Goal: Transaction & Acquisition: Subscribe to service/newsletter

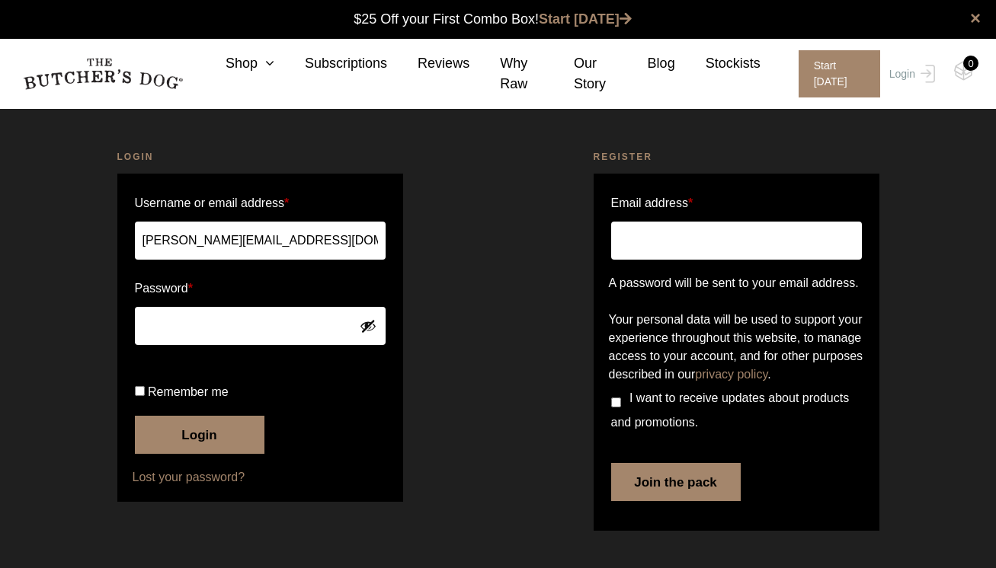
scroll to position [1, 0]
click at [910, 77] on link "Login" at bounding box center [910, 73] width 50 height 47
click at [711, 248] on input "Email address *" at bounding box center [736, 241] width 251 height 38
click at [142, 396] on input "Remember me" at bounding box center [140, 391] width 10 height 10
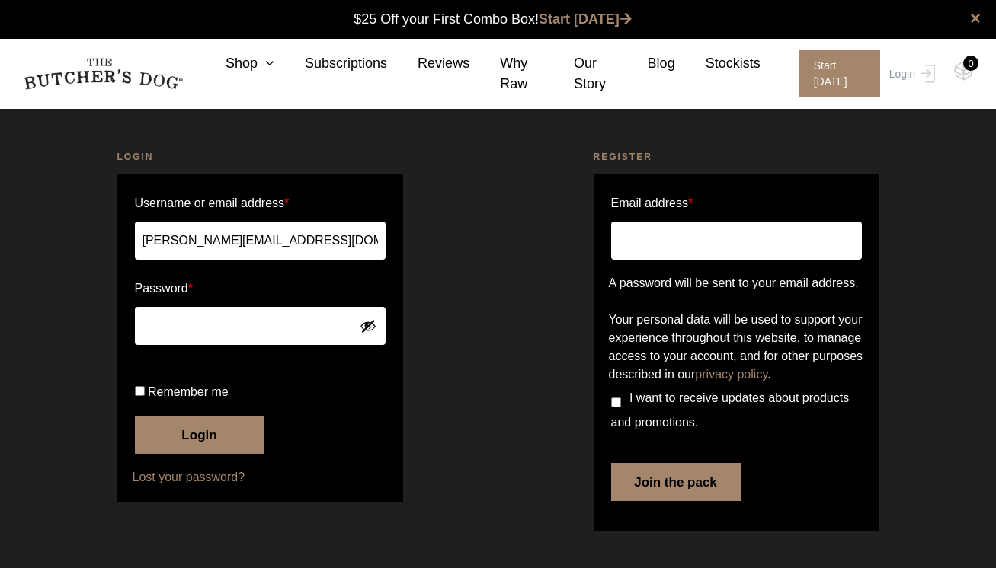
checkbox input "true"
click at [178, 454] on button "Login" at bounding box center [200, 435] width 130 height 38
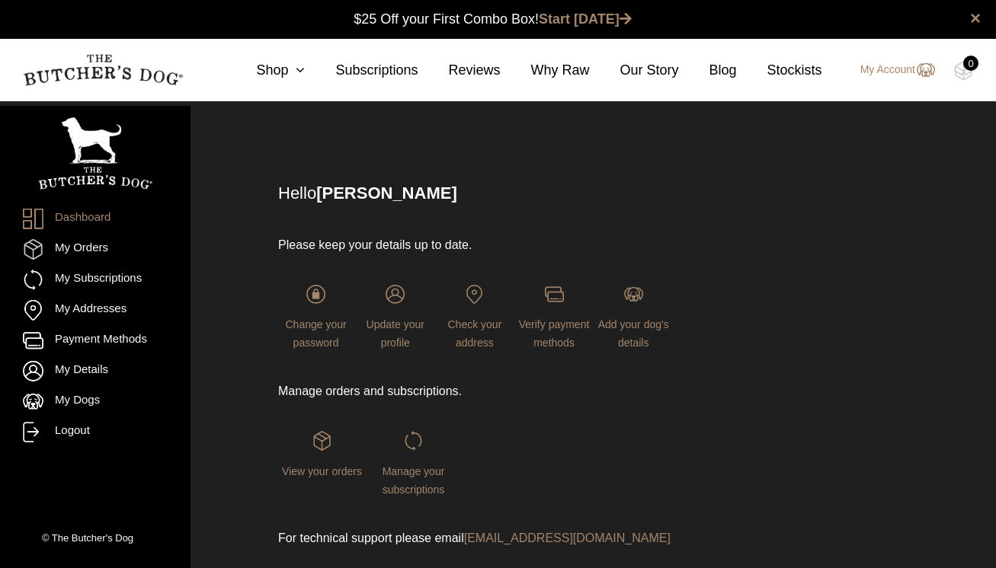
scroll to position [1, 0]
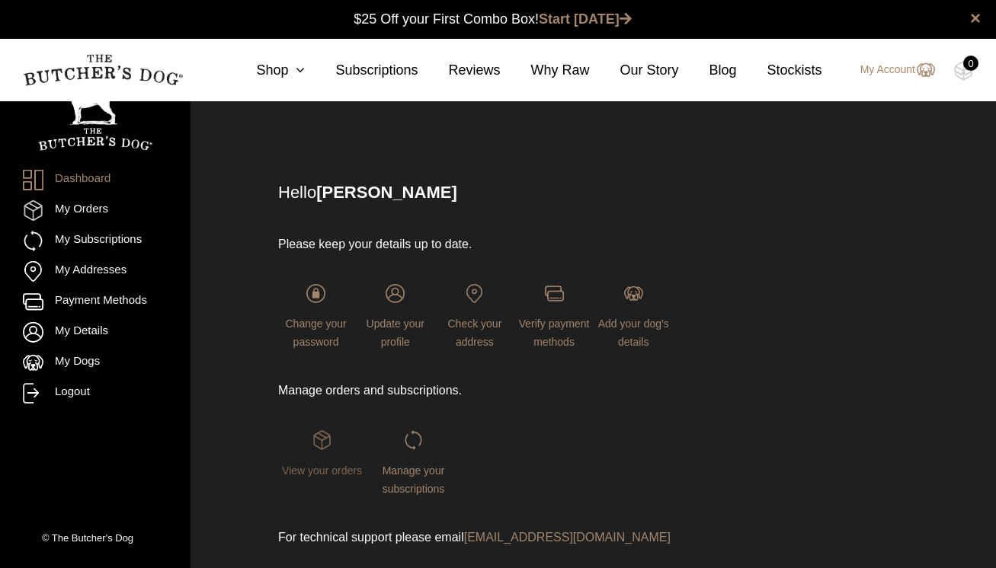
click at [326, 443] on img at bounding box center [321, 439] width 19 height 19
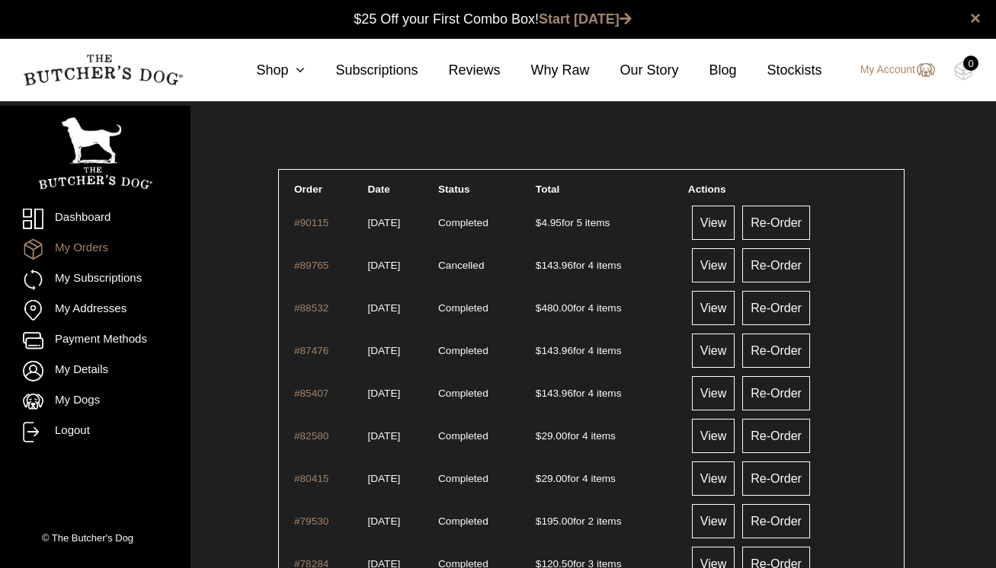
scroll to position [1, 0]
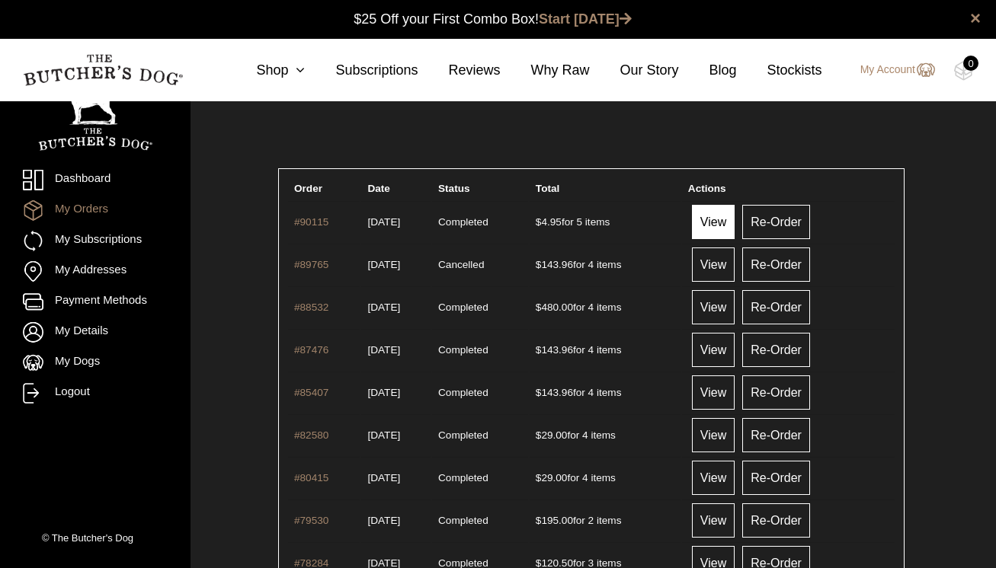
click at [727, 220] on link "View" at bounding box center [713, 222] width 43 height 34
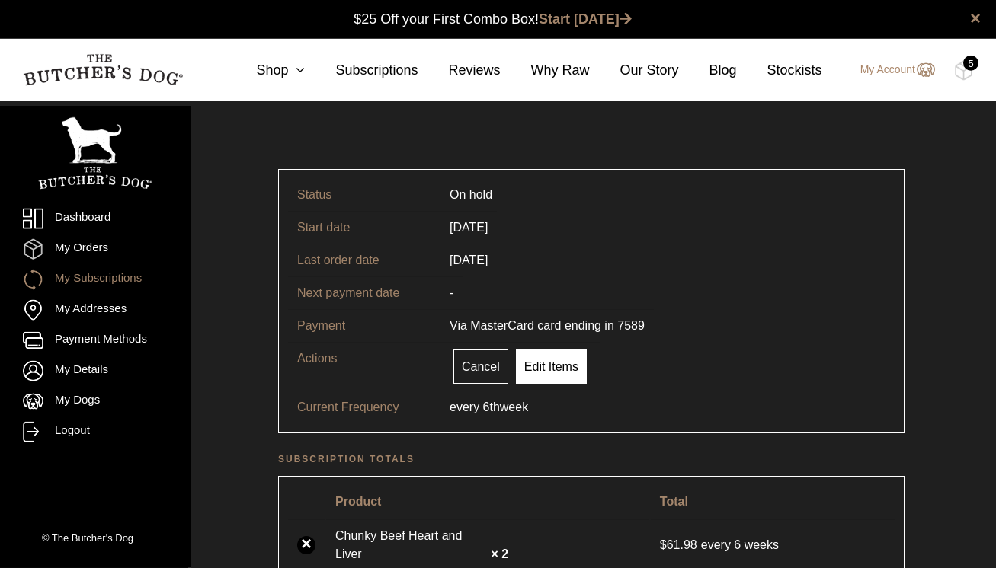
scroll to position [1, 0]
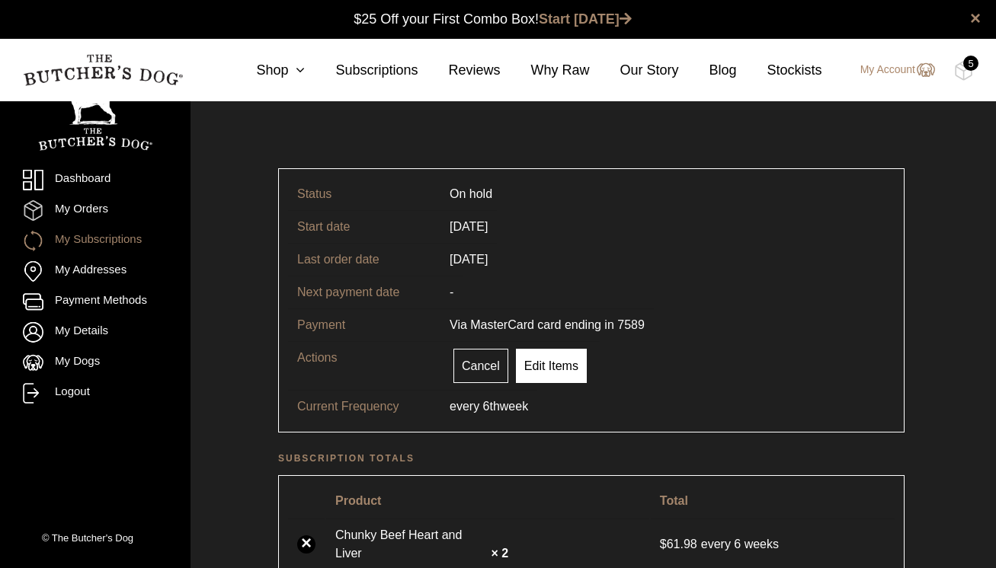
click at [558, 376] on link "Edit Items" at bounding box center [551, 366] width 71 height 34
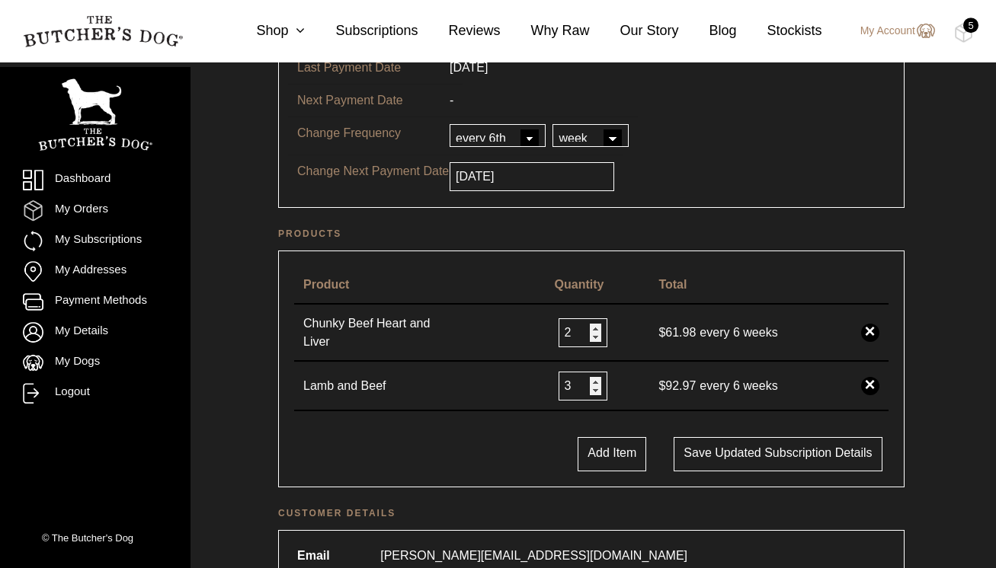
scroll to position [206, 0]
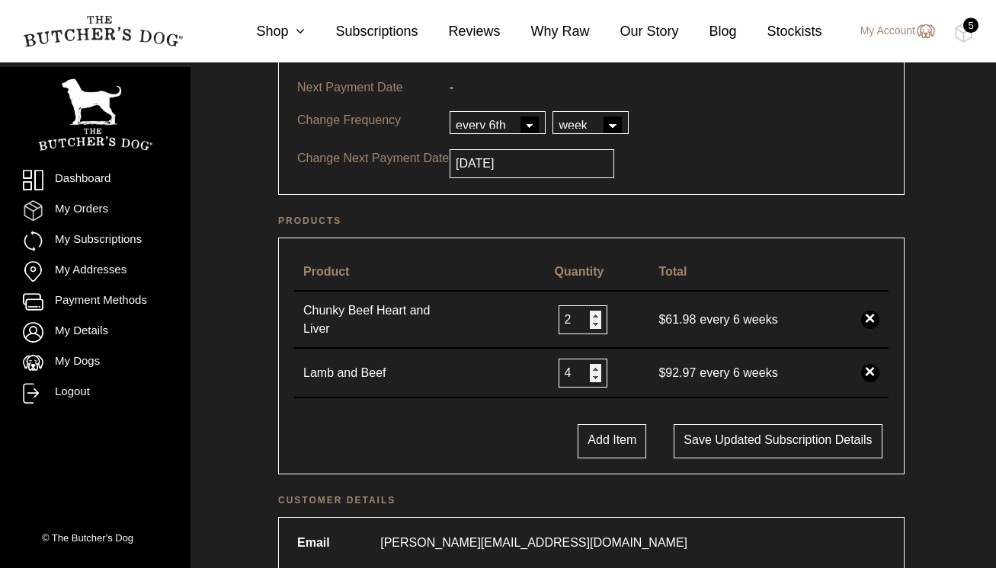
click at [592, 378] on input "4" at bounding box center [582, 373] width 49 height 29
click at [587, 385] on input "3" at bounding box center [578, 373] width 49 height 29
type input "2"
click at [587, 385] on input "2" at bounding box center [582, 373] width 49 height 29
type input "3"
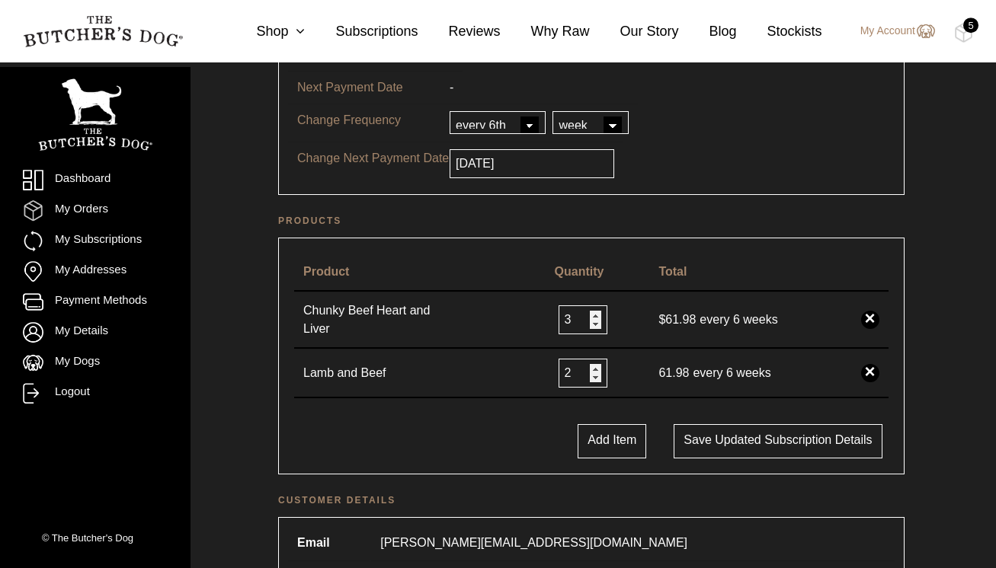
click at [590, 324] on input "3" at bounding box center [582, 319] width 49 height 29
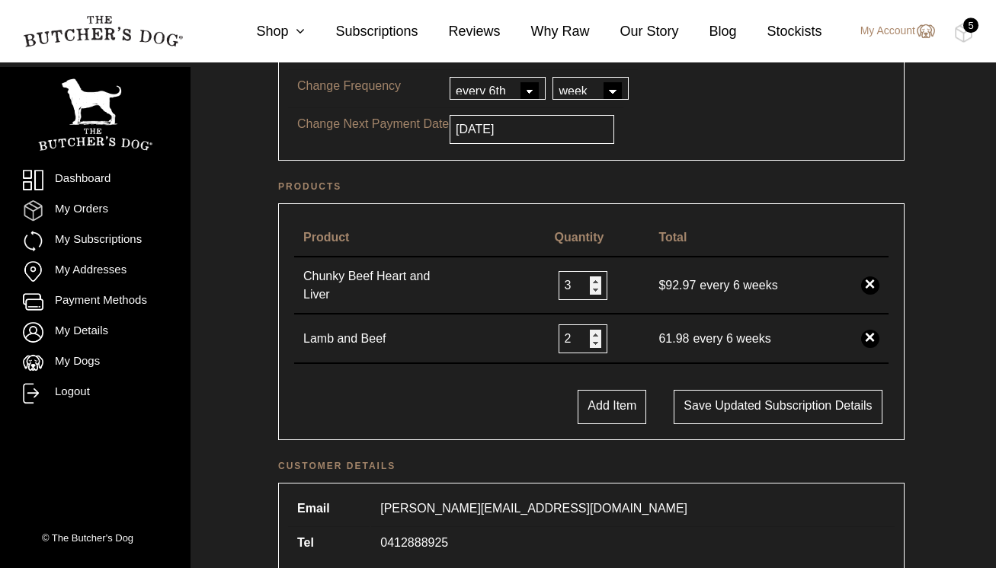
scroll to position [245, 0]
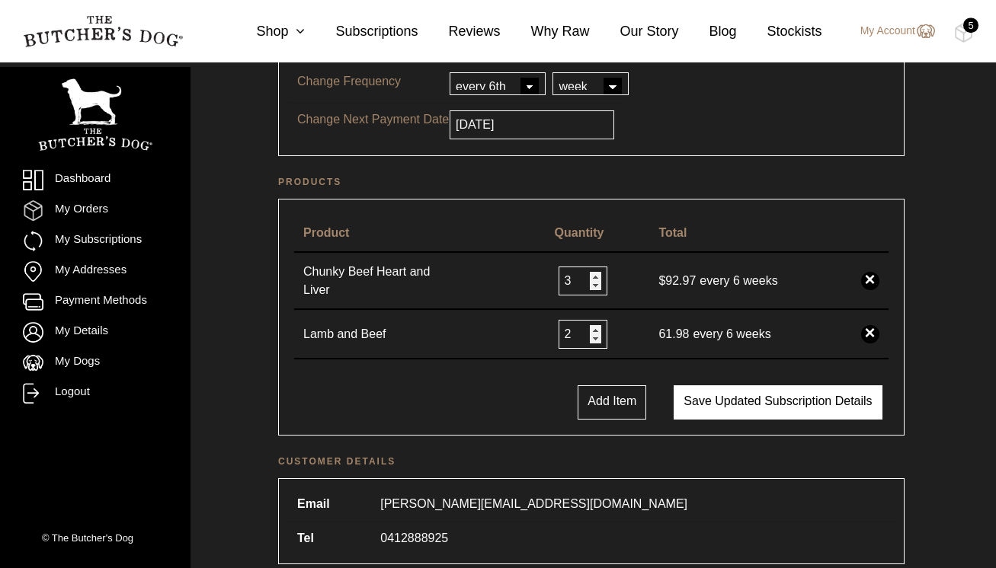
click at [707, 408] on button "Save updated subscription details" at bounding box center [777, 402] width 208 height 34
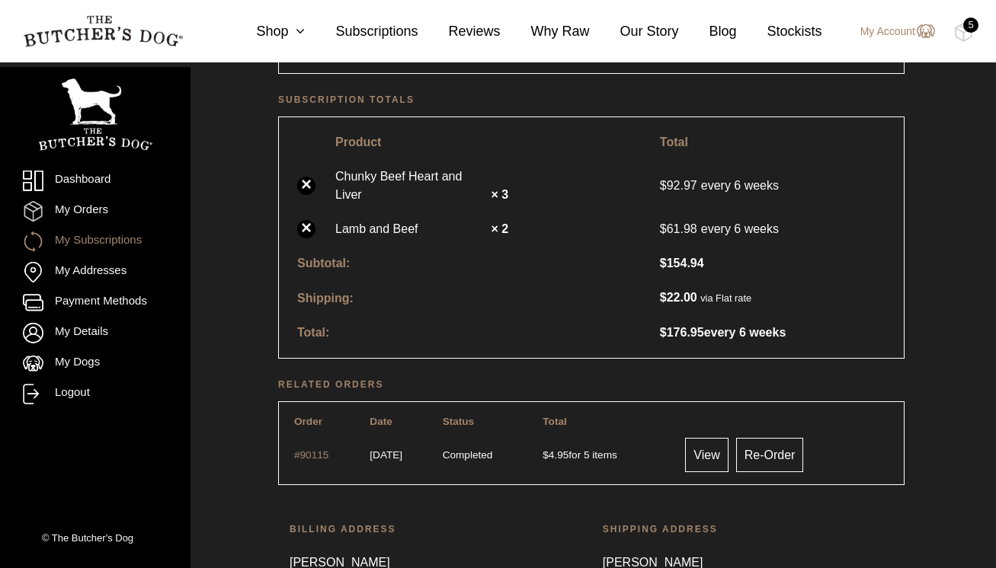
scroll to position [469, 0]
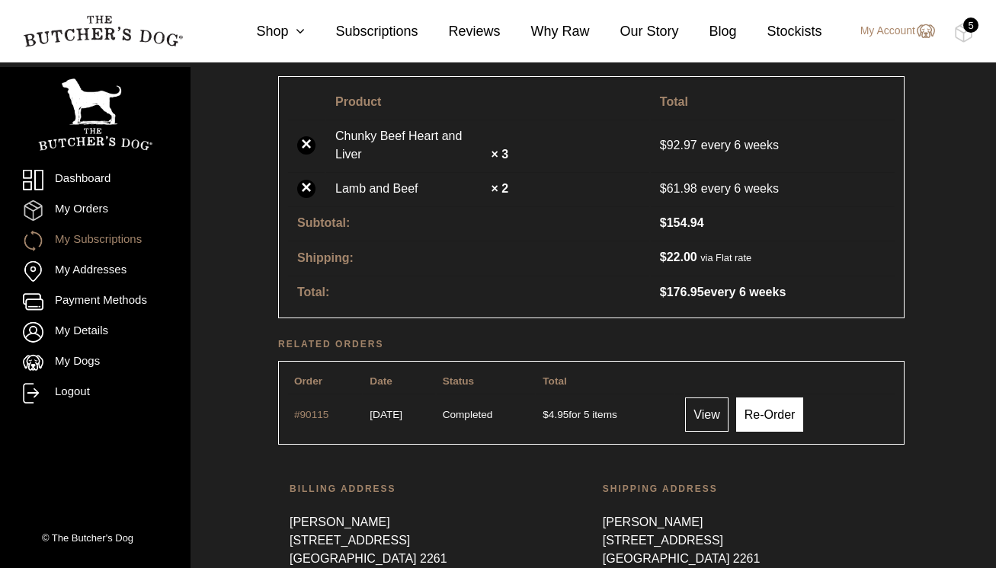
click at [773, 407] on link "Re-Order" at bounding box center [770, 415] width 68 height 34
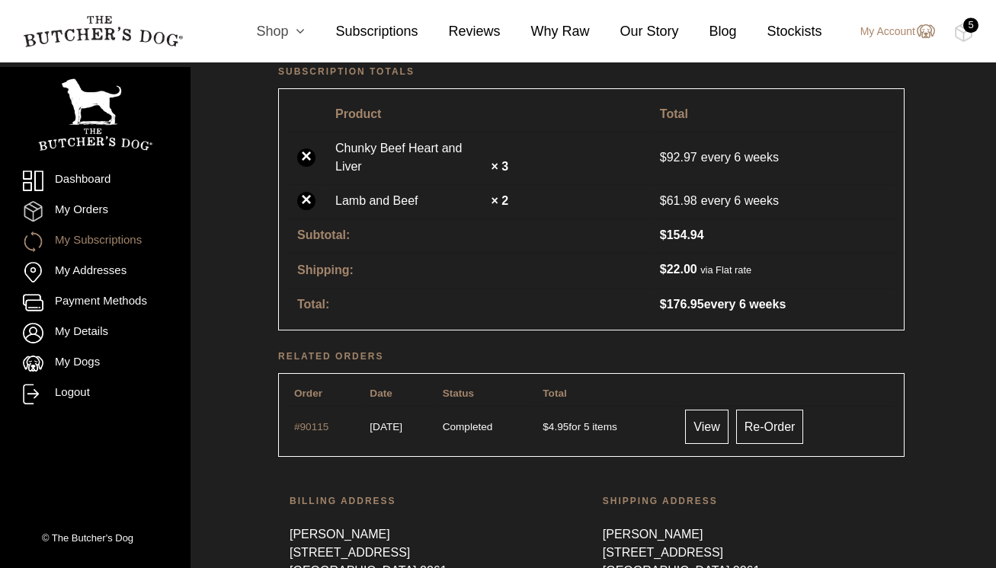
scroll to position [380, 0]
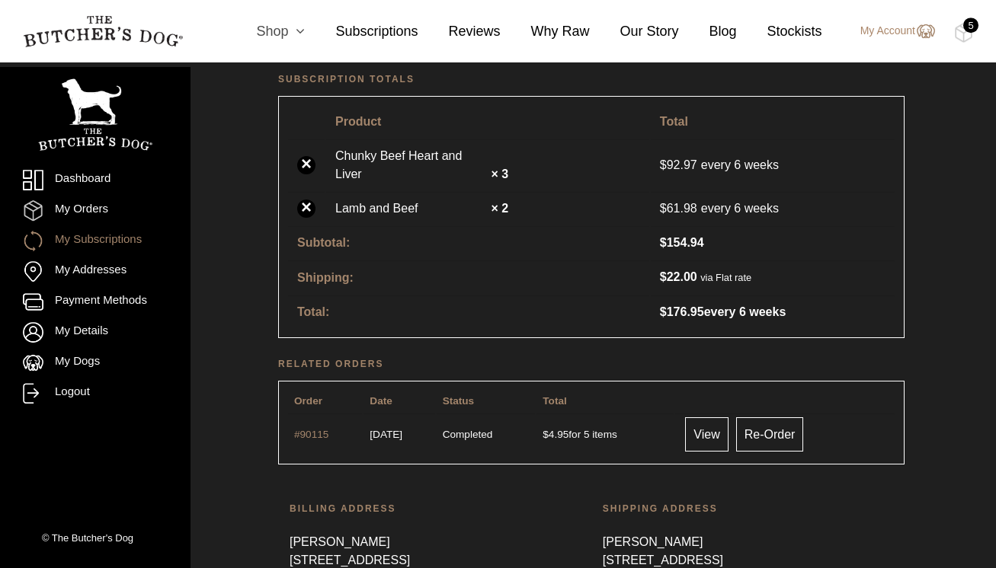
click at [293, 31] on icon at bounding box center [296, 31] width 17 height 14
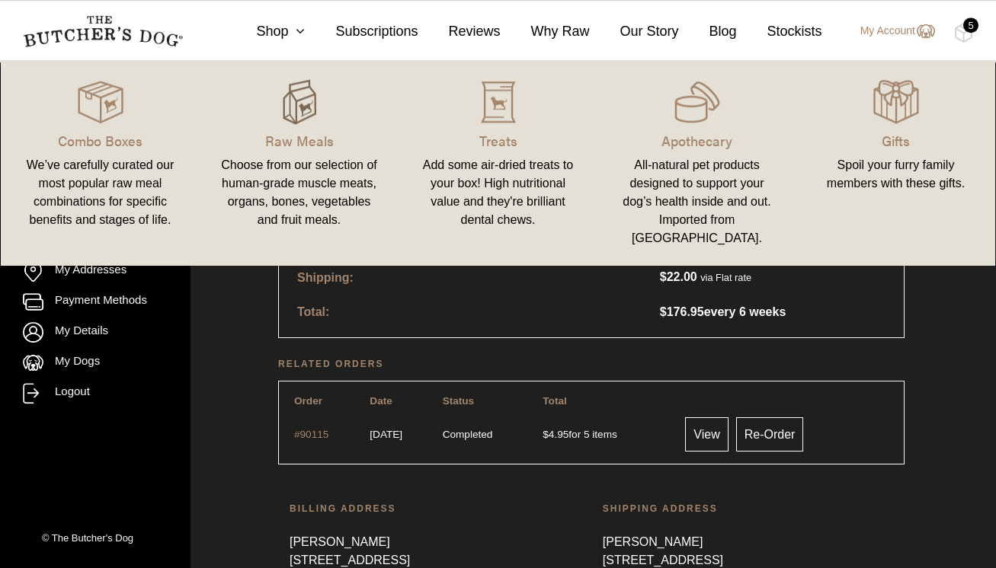
click at [289, 108] on img at bounding box center [300, 102] width 46 height 46
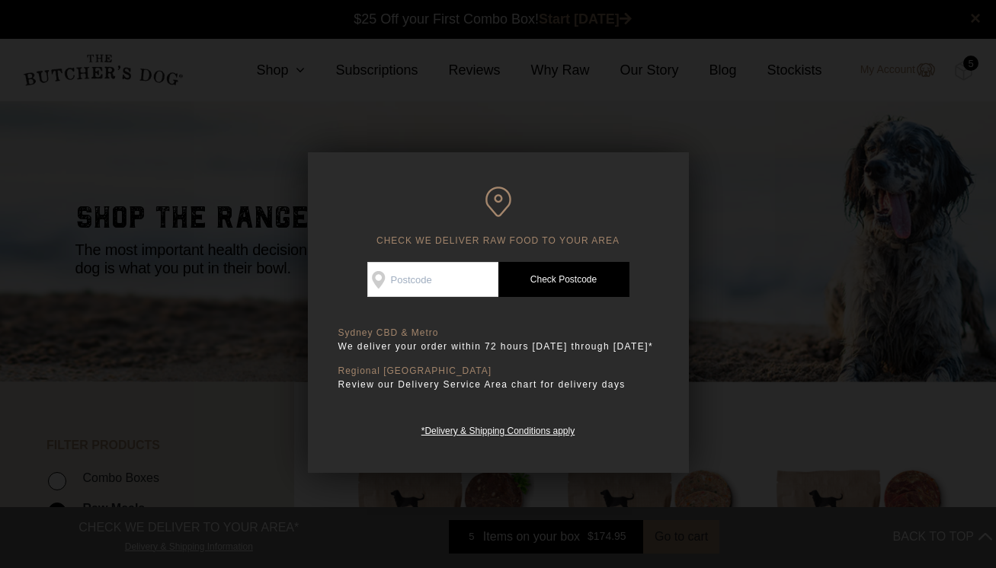
scroll to position [1, 0]
click at [453, 275] on input "Check Availability At" at bounding box center [432, 279] width 131 height 35
type input "2261"
click at [523, 285] on link "Check Postcode" at bounding box center [563, 279] width 131 height 35
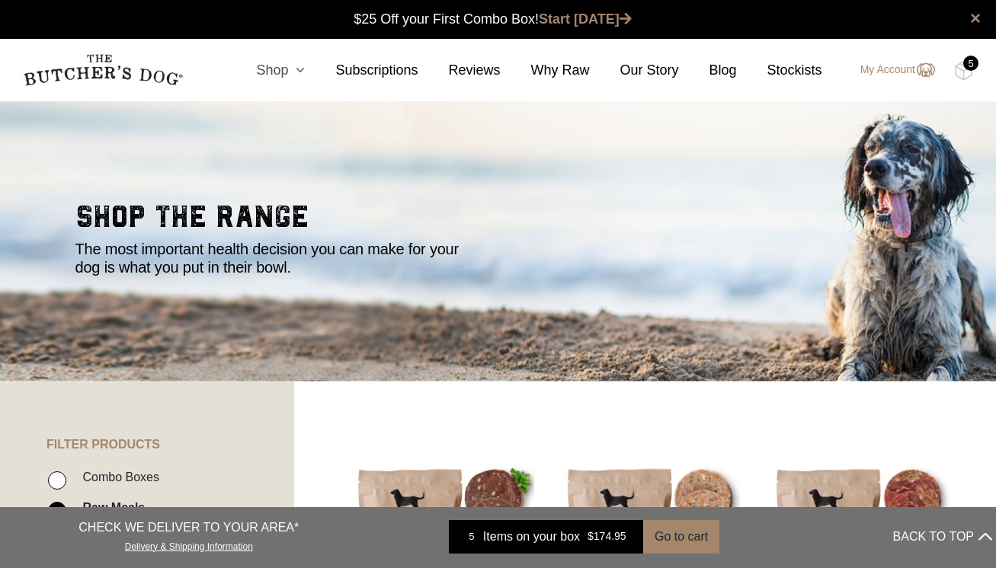
click at [288, 69] on icon at bounding box center [296, 70] width 17 height 14
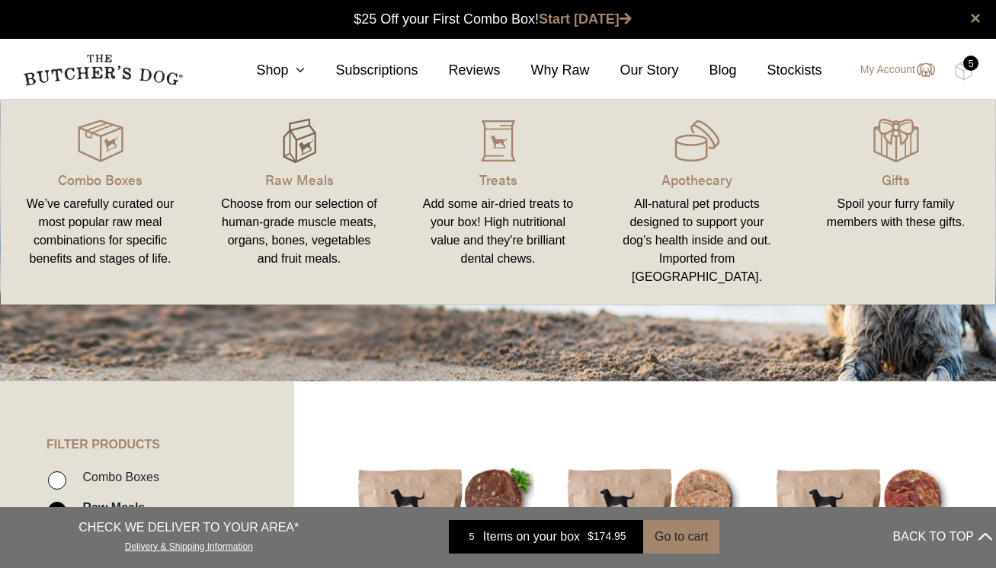
click at [289, 159] on img at bounding box center [300, 141] width 46 height 46
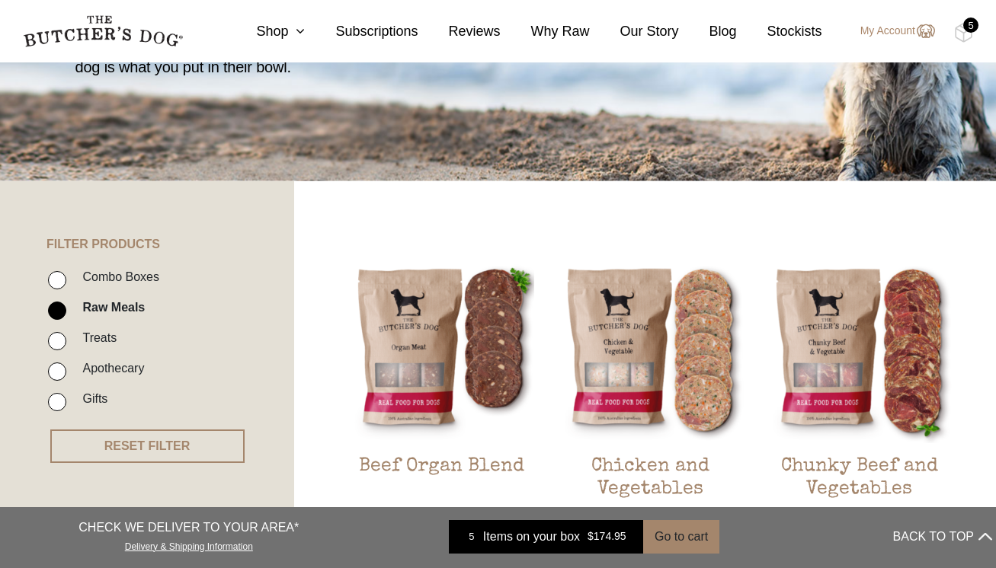
scroll to position [214, 0]
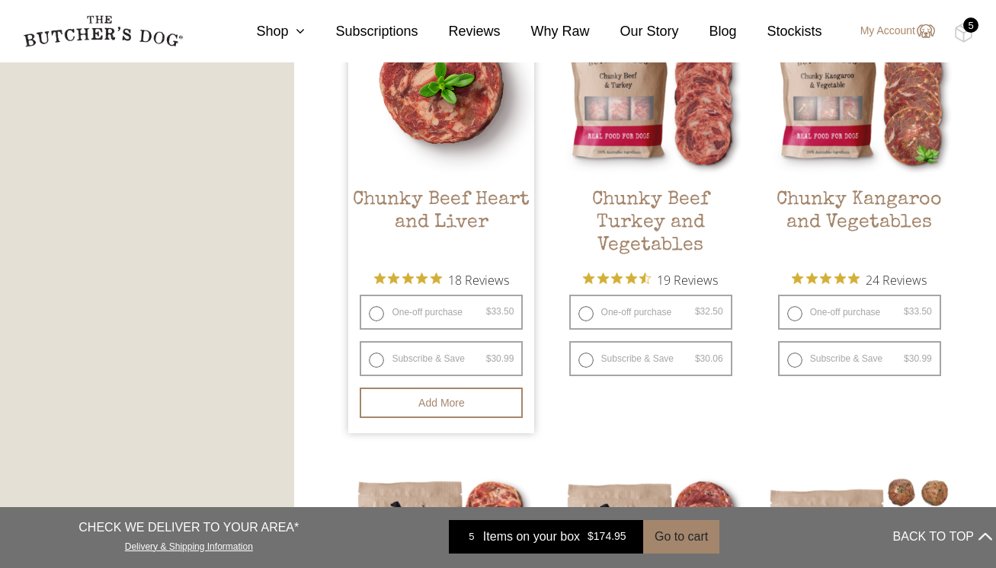
scroll to position [939, 0]
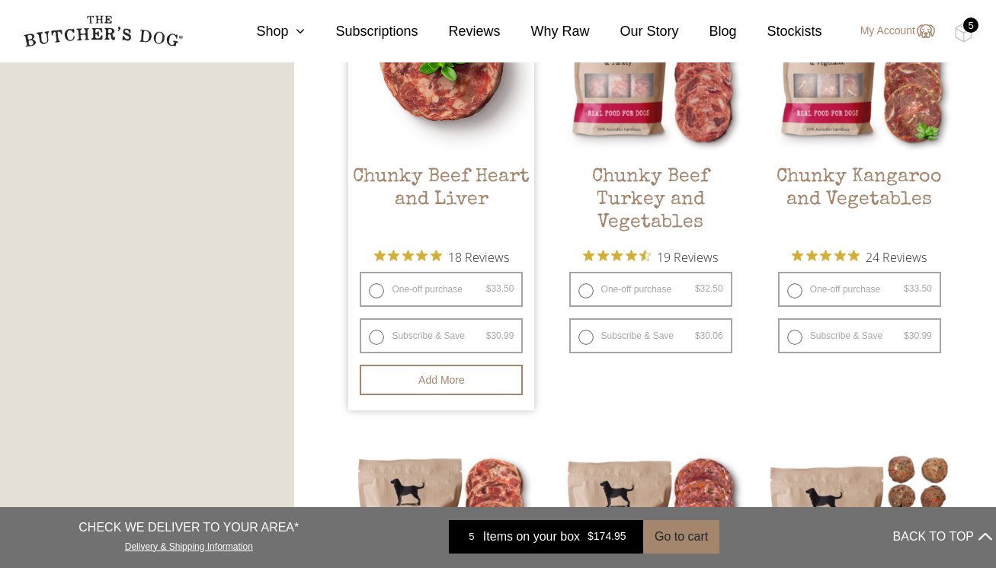
click at [375, 343] on label "Subscribe & Save $ 33.50 Original price was: $33.50. $ 30.99 Current price is: …" at bounding box center [441, 335] width 163 height 35
radio input "true"
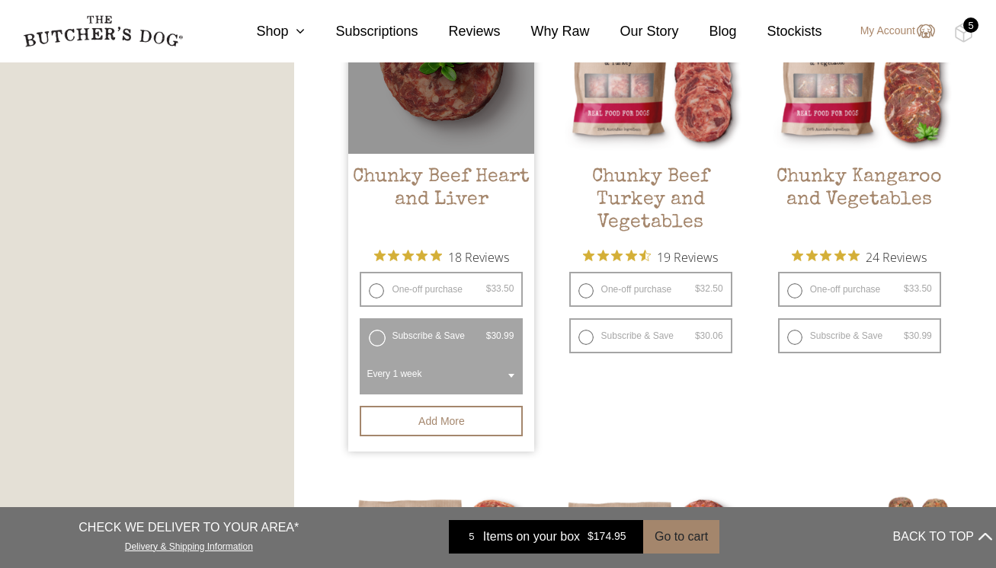
click at [514, 376] on b at bounding box center [511, 376] width 6 height 4
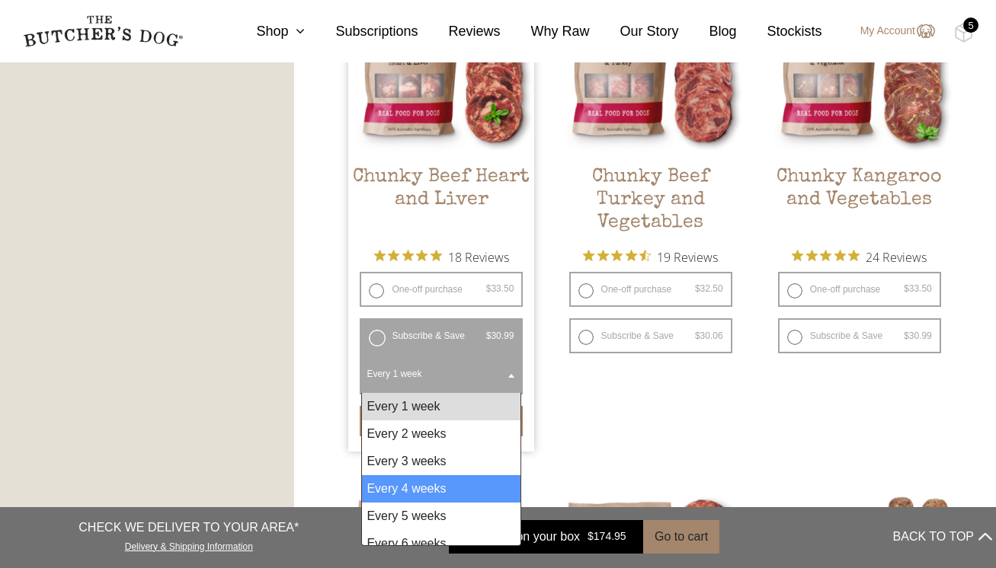
scroll to position [12, 0]
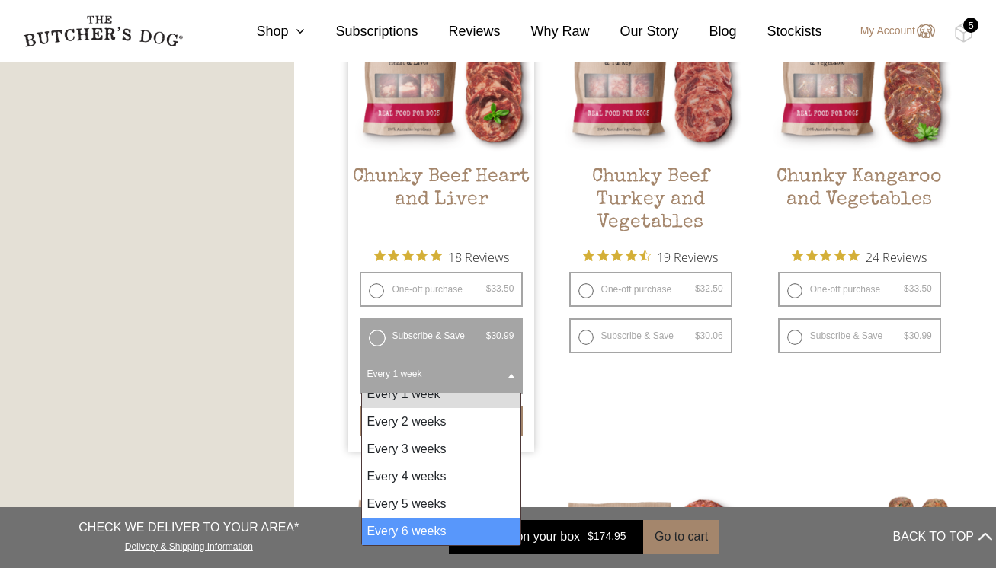
select select "6_week"
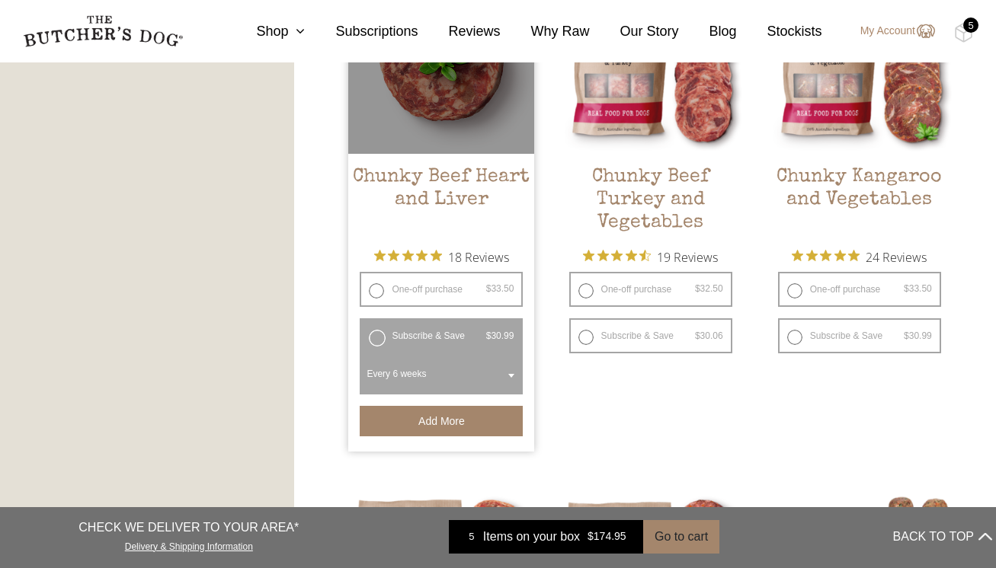
click at [462, 427] on button "Add more" at bounding box center [441, 421] width 163 height 30
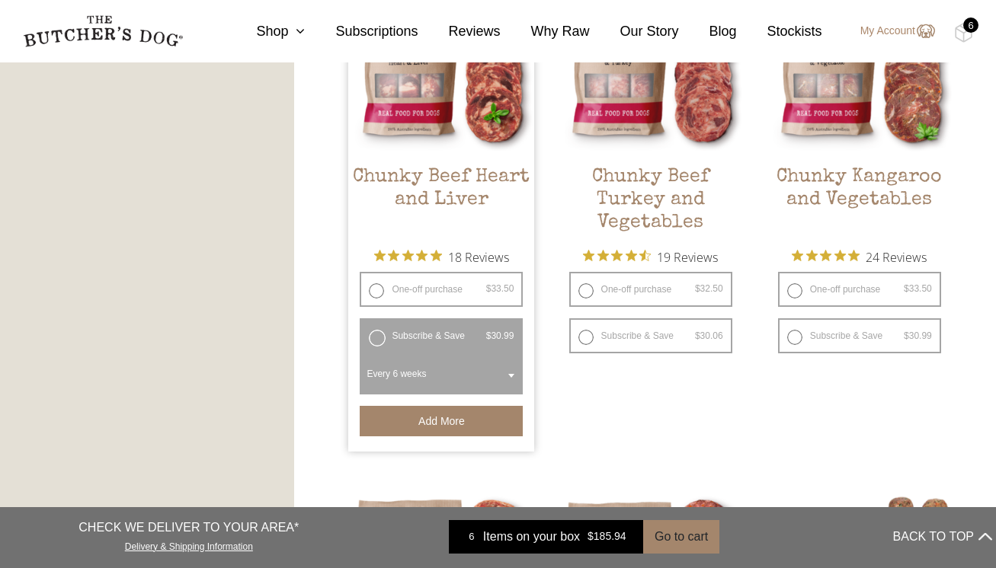
click at [965, 27] on div "6" at bounding box center [970, 25] width 15 height 15
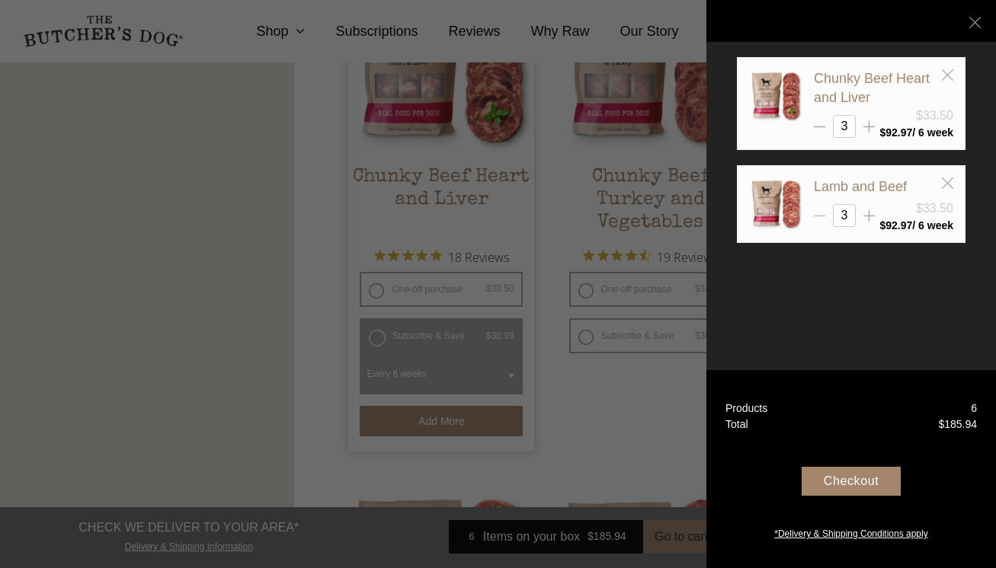
click at [821, 220] on icon at bounding box center [819, 215] width 11 height 11
type input "2"
click at [850, 479] on div "Checkout" at bounding box center [850, 481] width 99 height 29
